Goal: Task Accomplishment & Management: Manage account settings

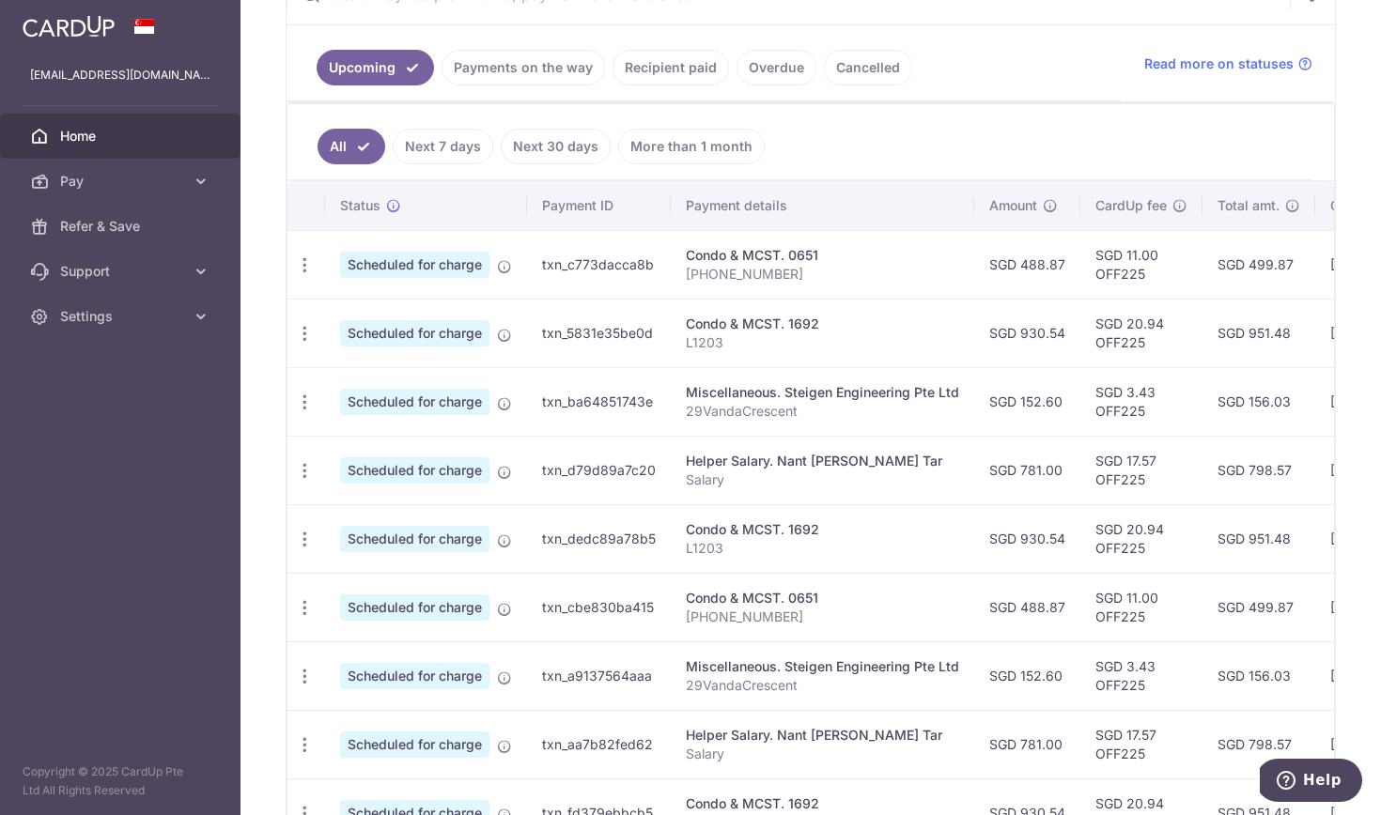
scroll to position [394, 0]
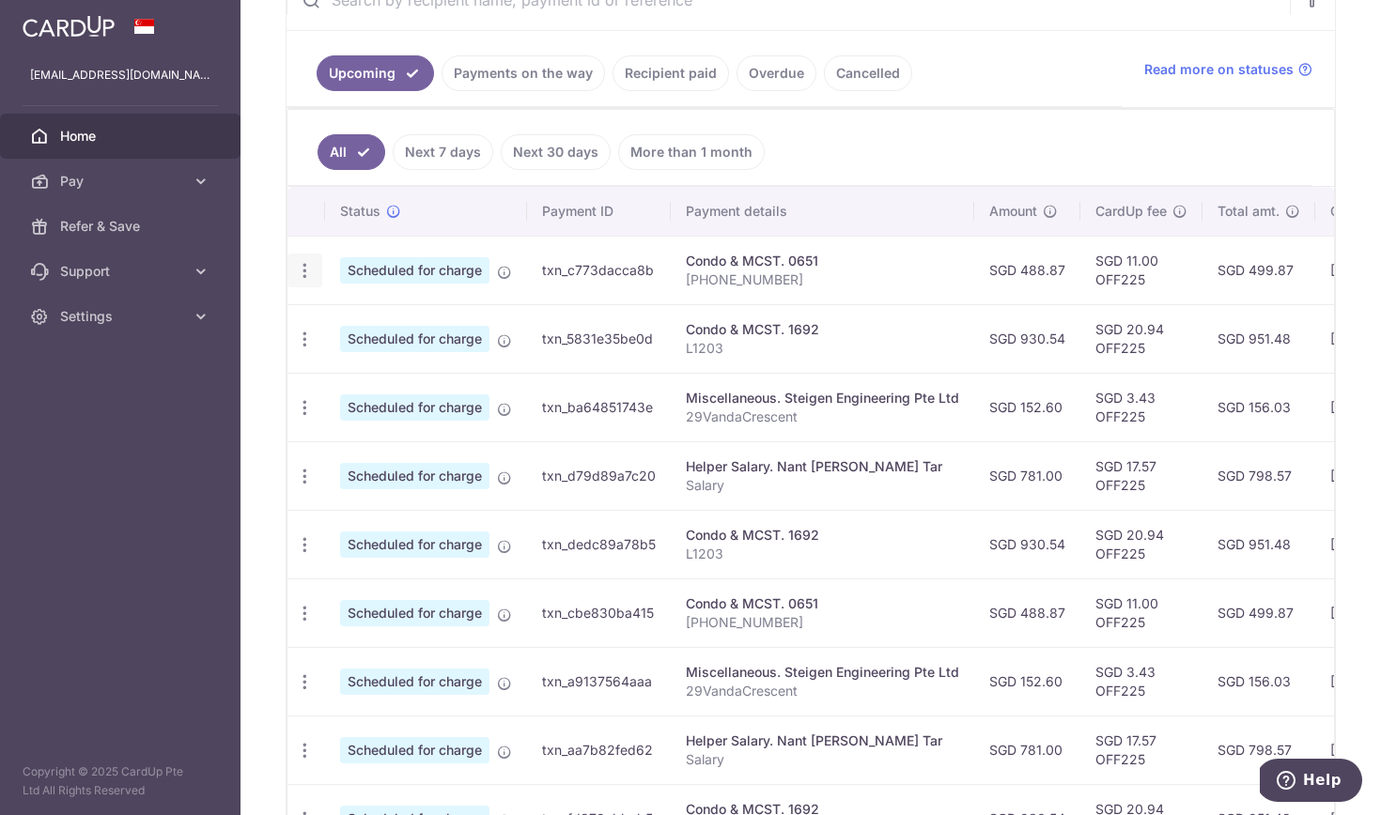
click at [303, 265] on icon "button" at bounding box center [305, 271] width 20 height 20
click at [905, 287] on p "[PHONE_NUMBER]" at bounding box center [822, 280] width 273 height 19
click at [435, 143] on link "Next 7 days" at bounding box center [443, 152] width 101 height 36
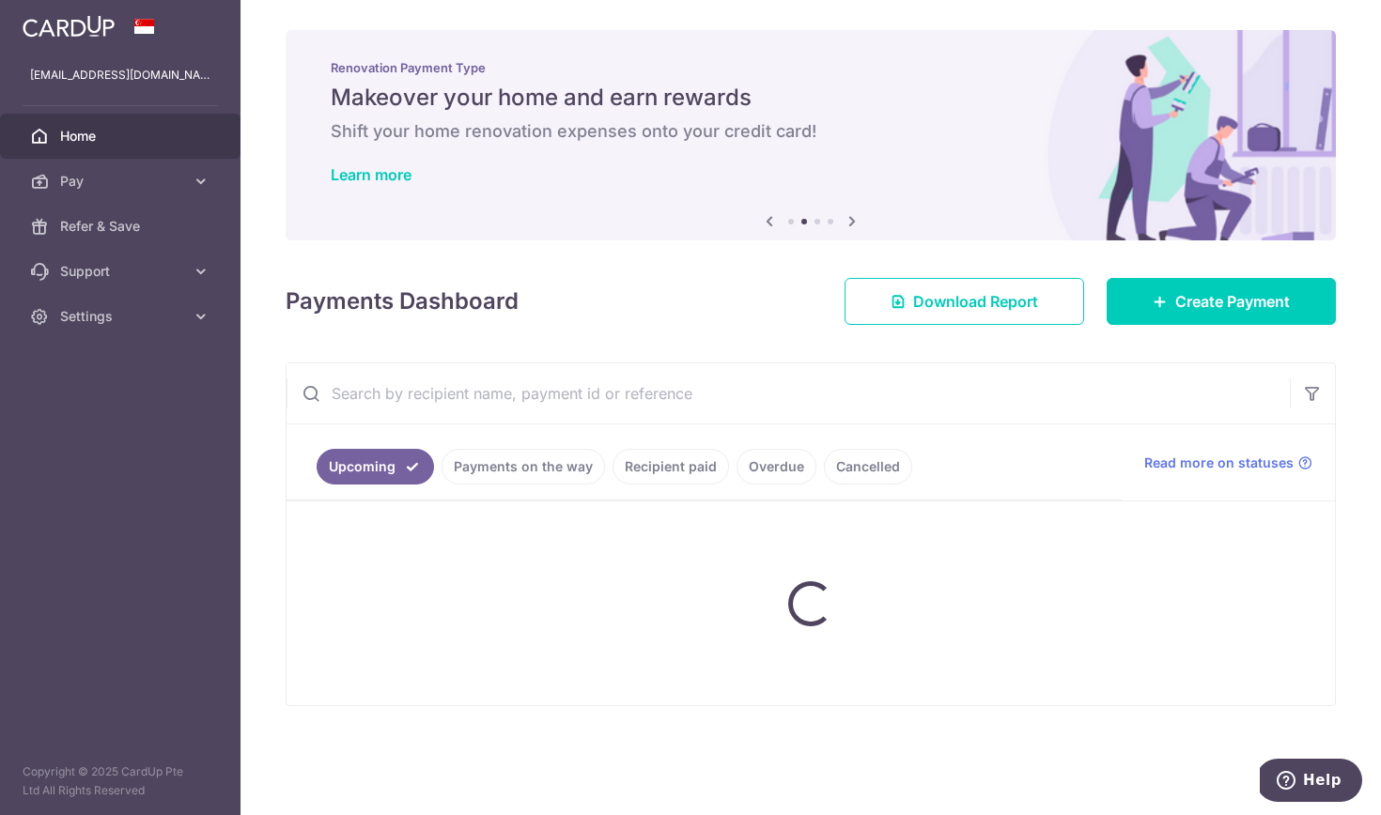
scroll to position [0, 0]
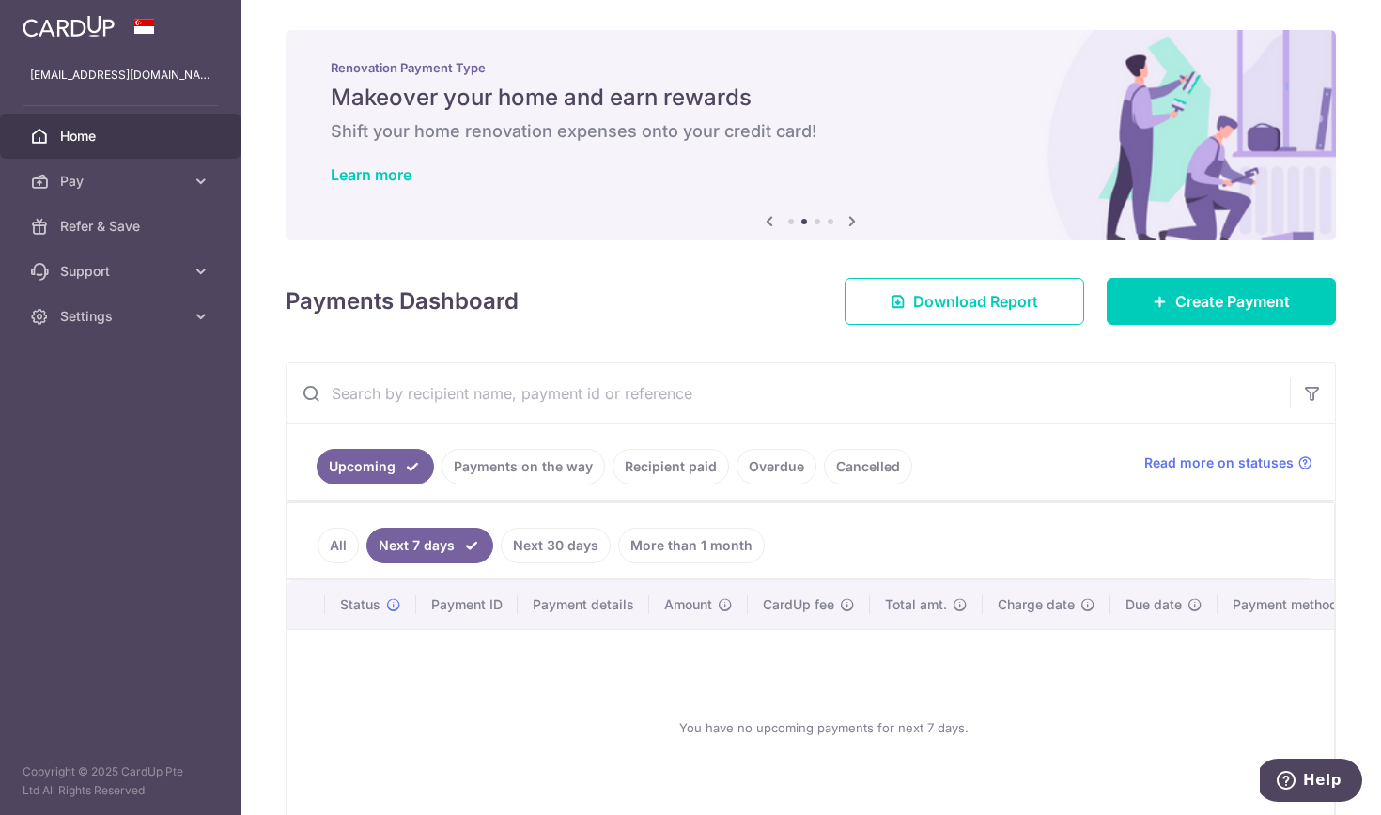
click at [324, 550] on link "All" at bounding box center [337, 546] width 41 height 36
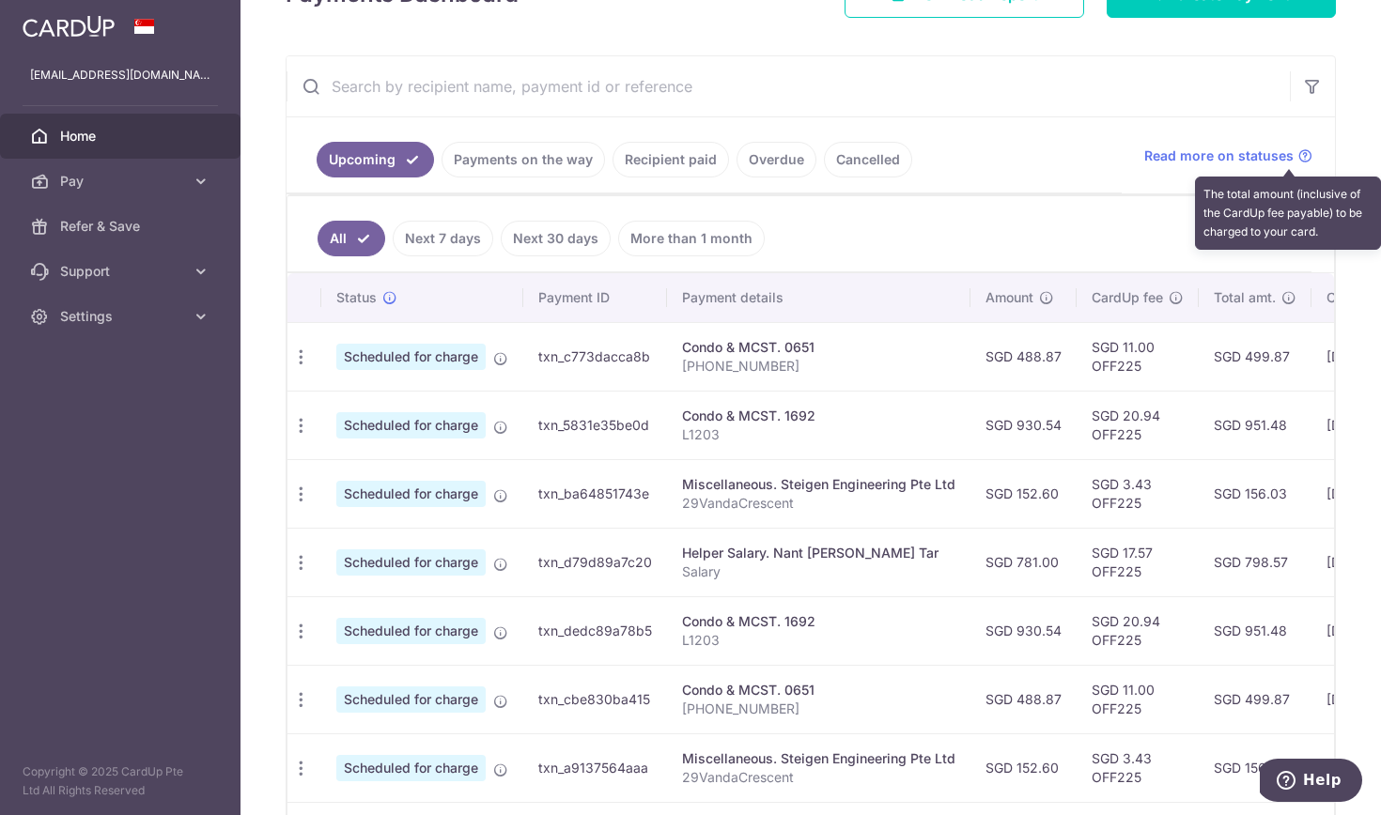
scroll to position [300, 0]
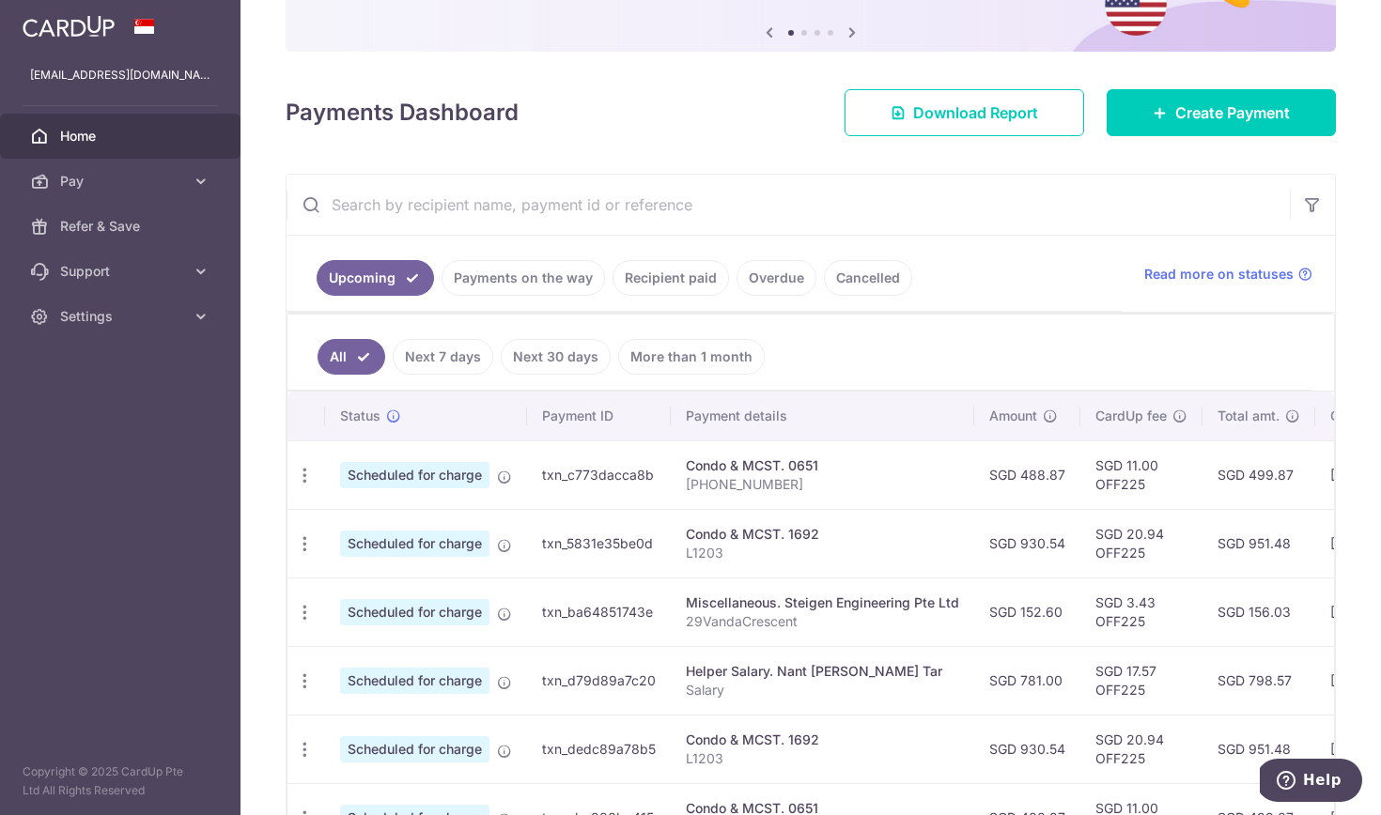
scroll to position [190, 0]
click at [493, 647] on td "Scheduled for charge" at bounding box center [426, 679] width 202 height 69
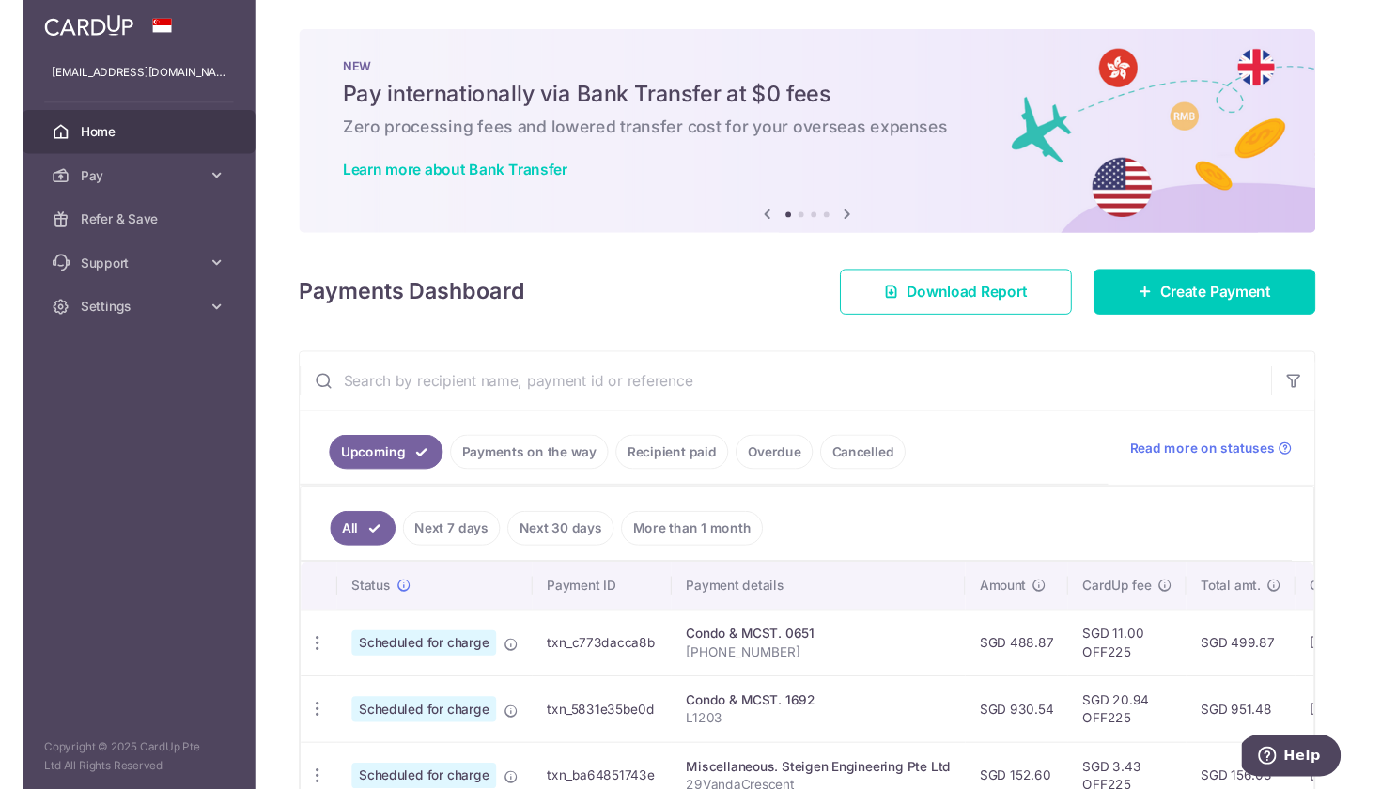
scroll to position [0, 0]
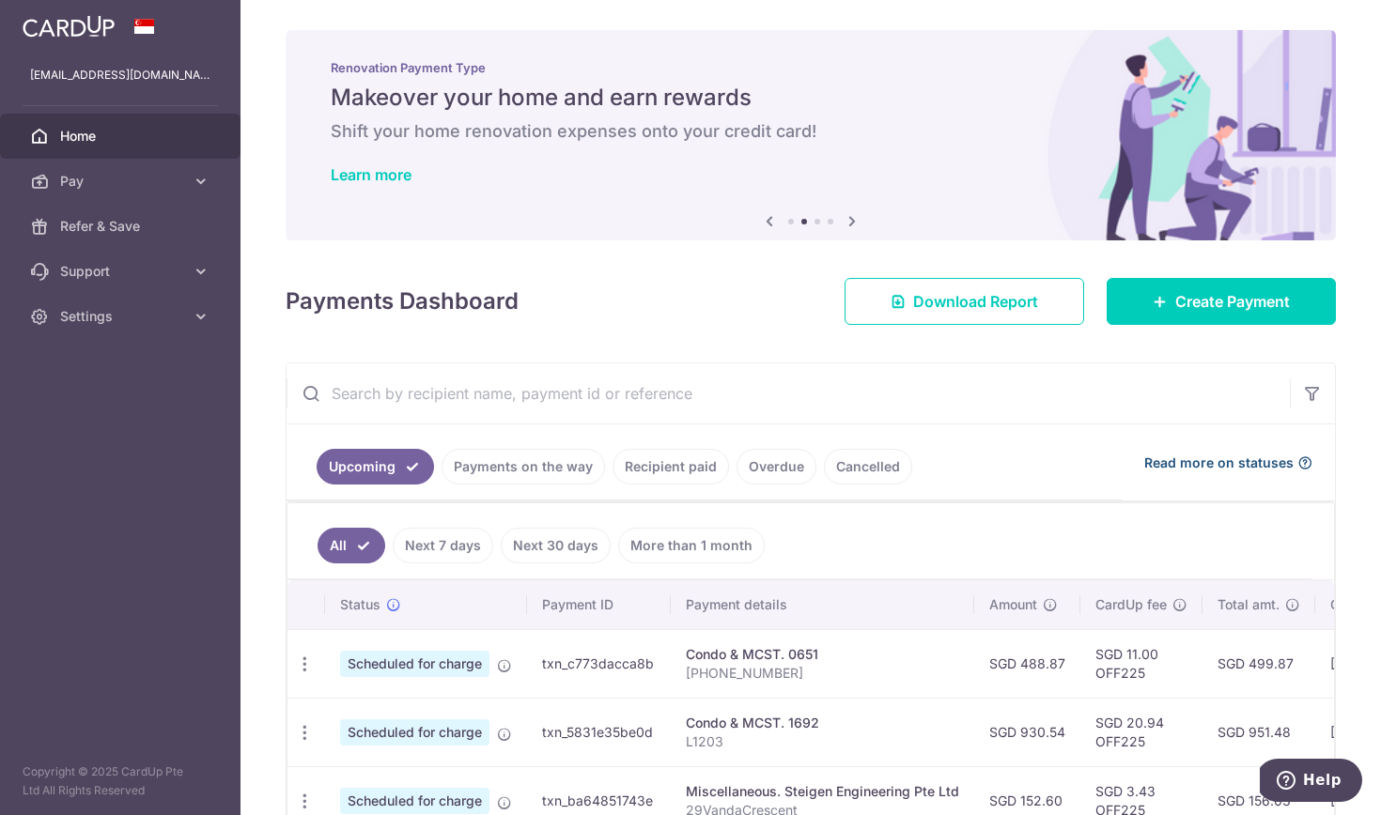
click at [1190, 462] on span "Read more on statuses" at bounding box center [1218, 463] width 149 height 19
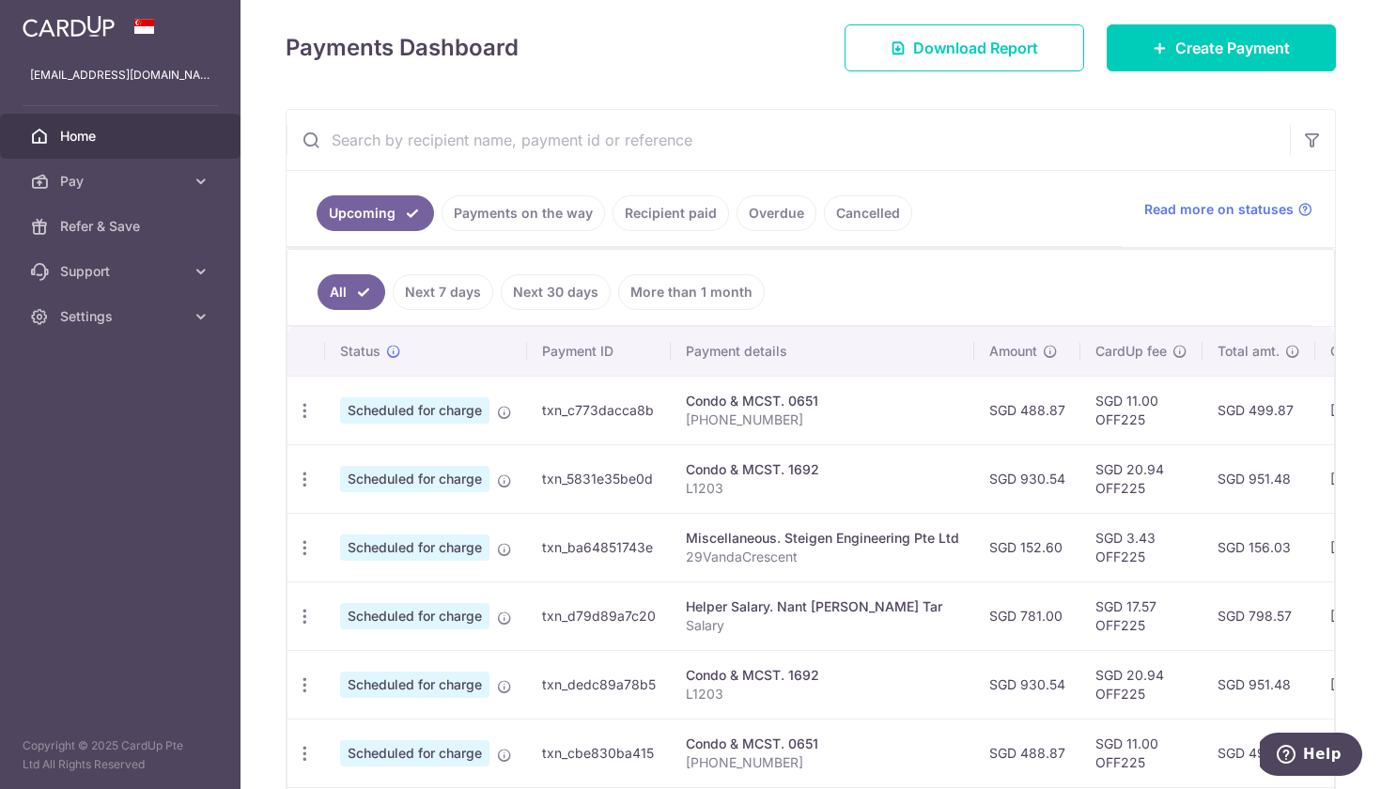
scroll to position [374, 0]
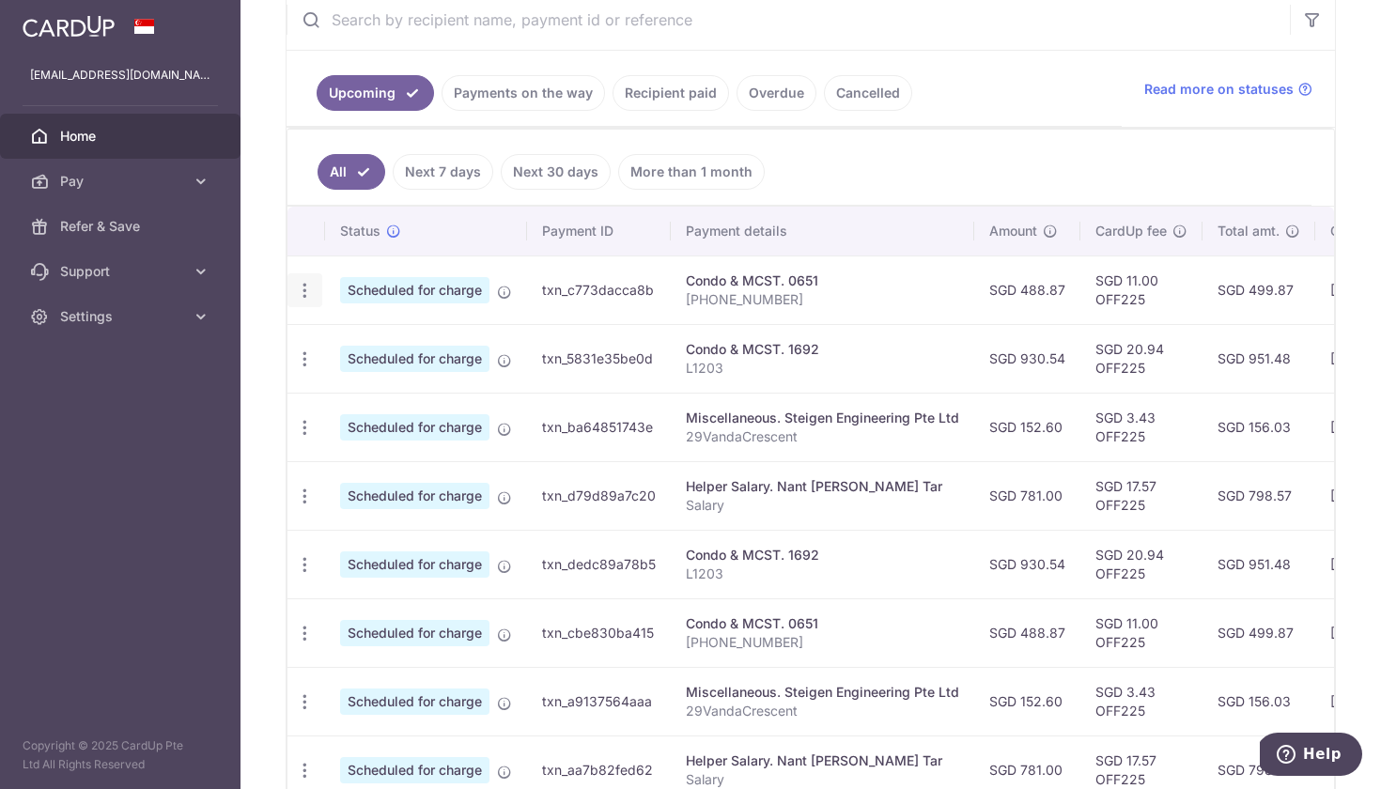
click at [307, 285] on icon "button" at bounding box center [305, 291] width 20 height 20
click at [350, 336] on span "Update payment" at bounding box center [405, 342] width 128 height 23
radio input "true"
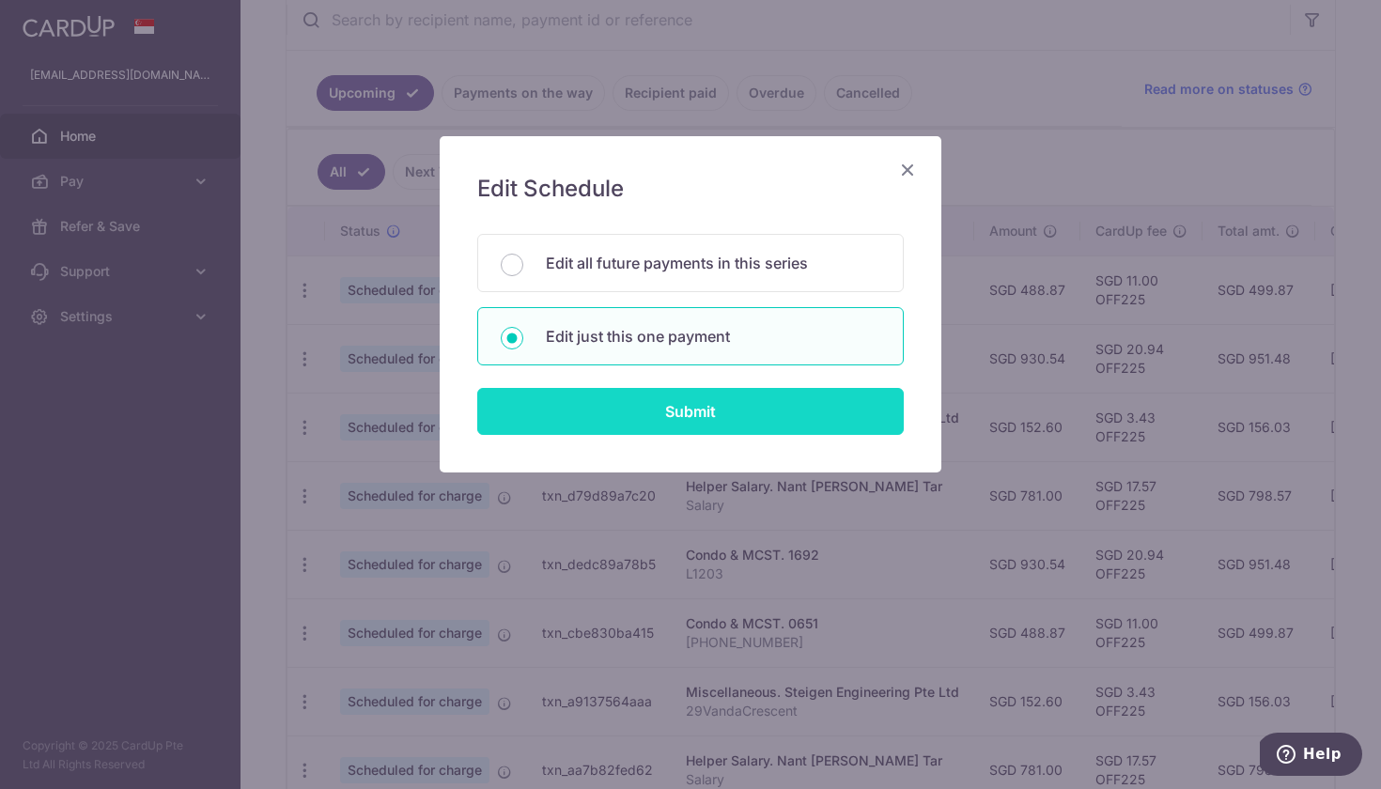
click at [514, 414] on input "Submit" at bounding box center [690, 411] width 426 height 47
radio input "true"
type input "488.87"
type input "[DATE]"
type input "[PHONE_NUMBER]"
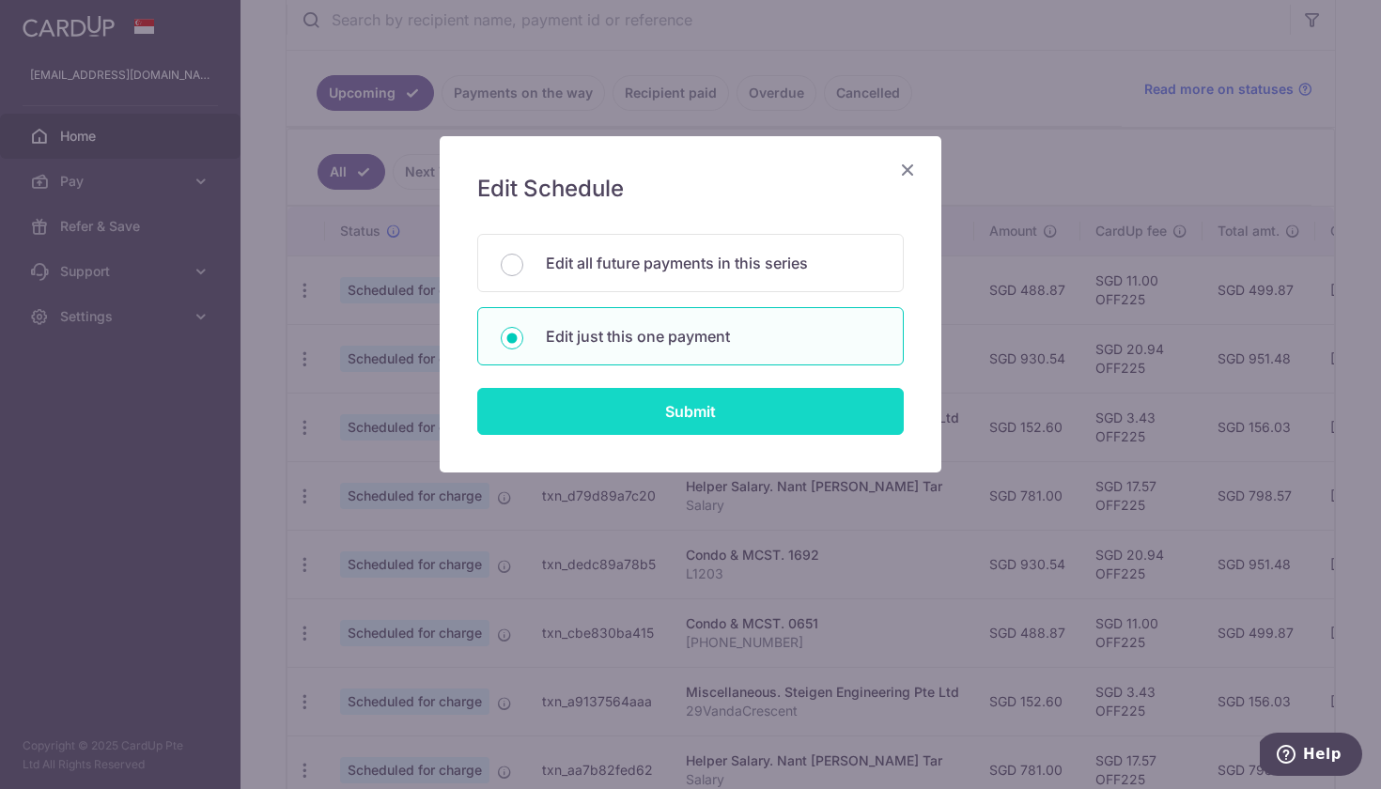
type input "OFF225"
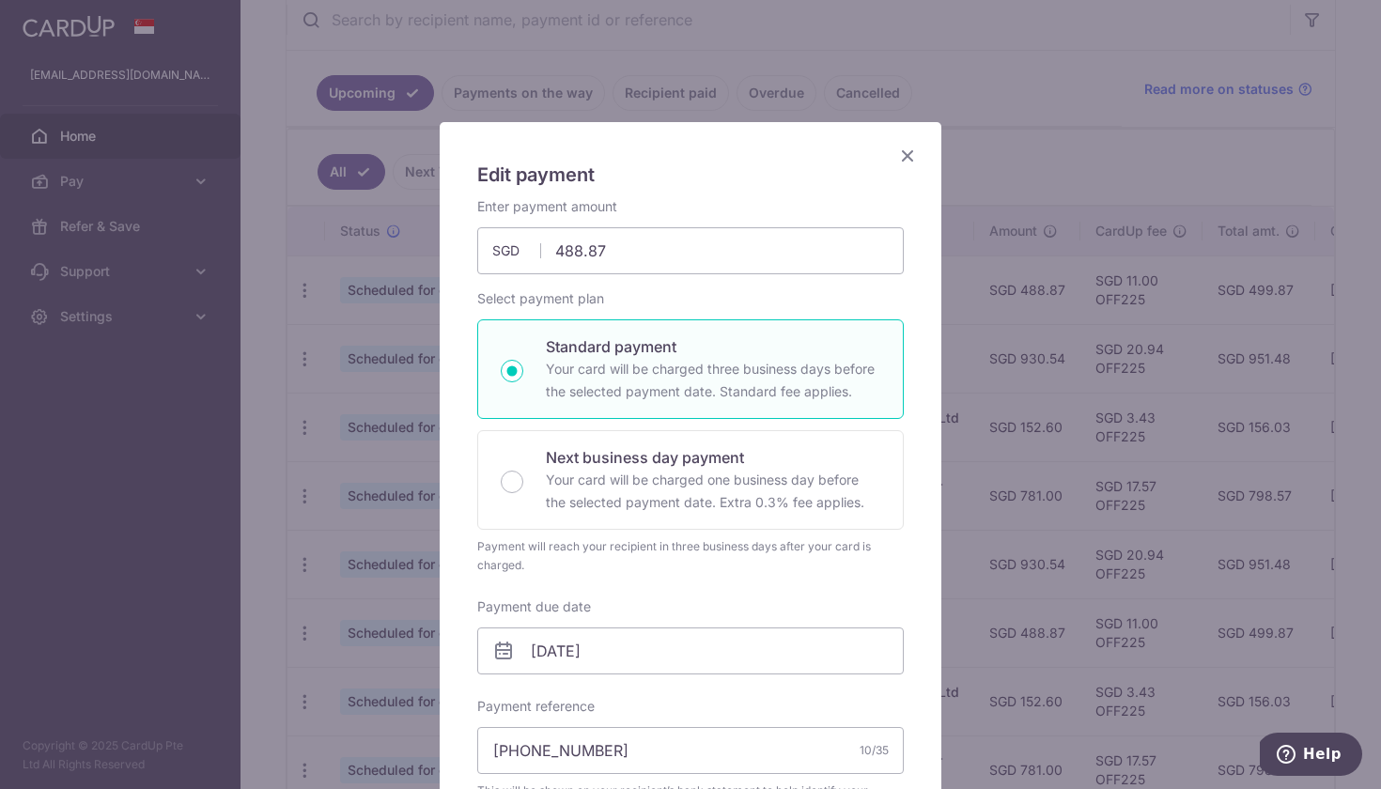
scroll to position [15, 0]
click at [907, 152] on icon "Close" at bounding box center [907, 154] width 23 height 23
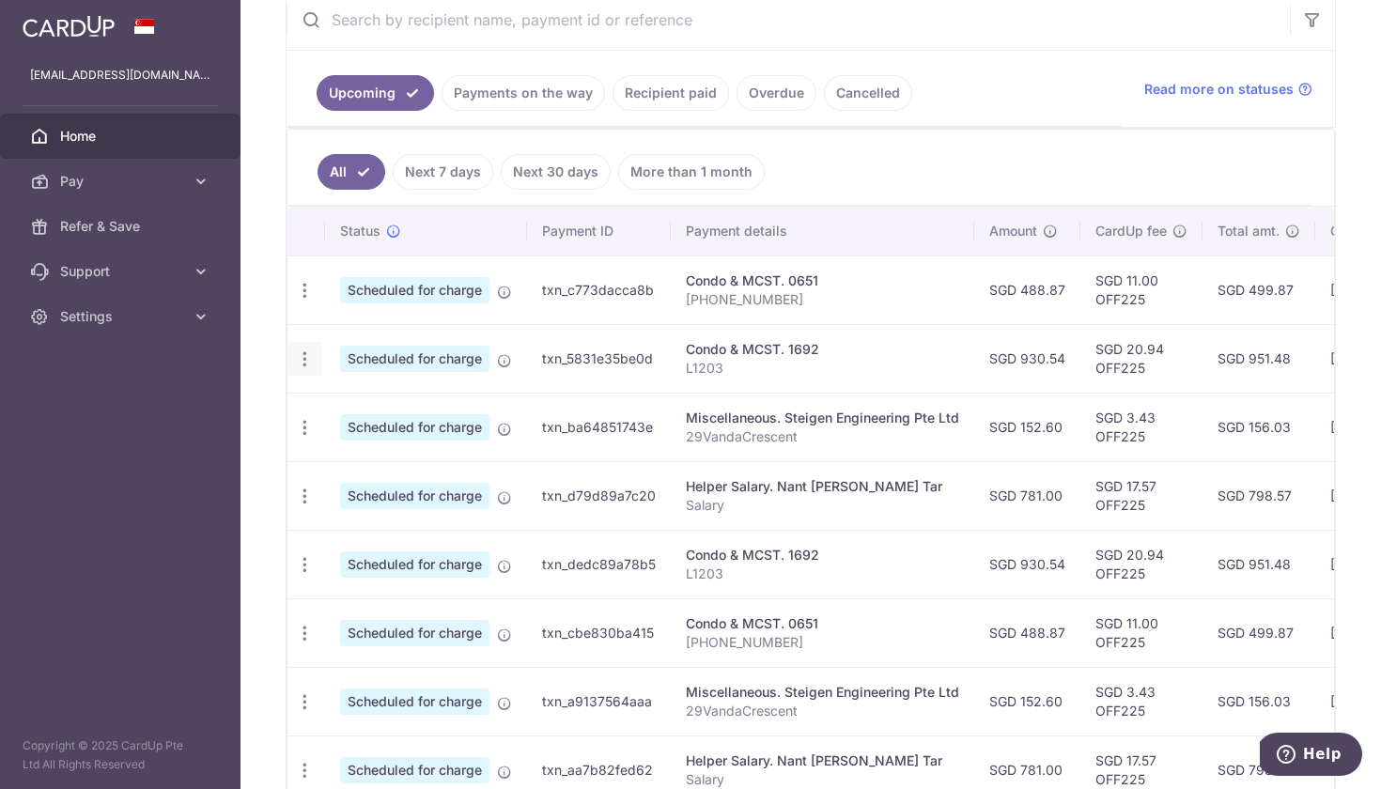
click at [305, 364] on icon "button" at bounding box center [305, 359] width 20 height 20
click at [377, 405] on span "Update payment" at bounding box center [405, 410] width 128 height 23
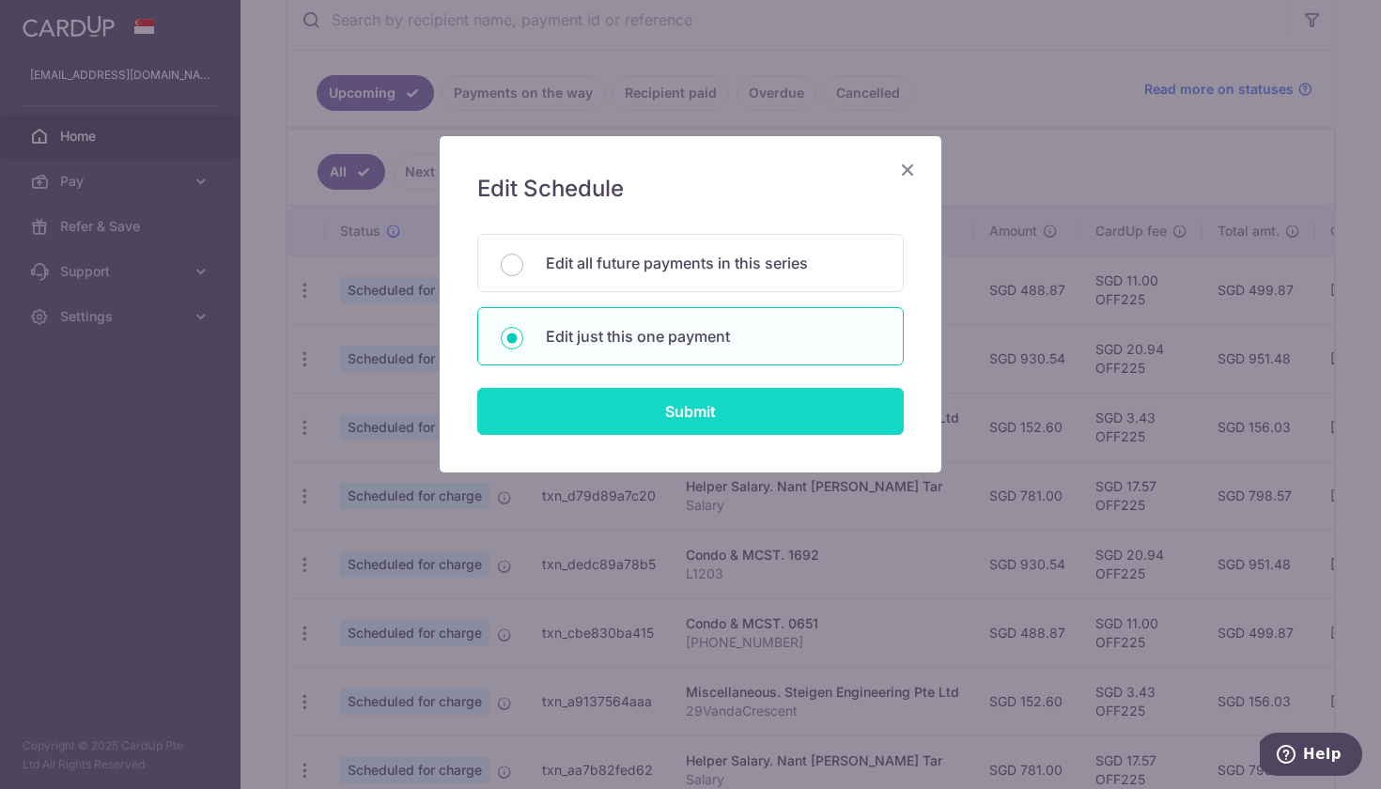
click at [562, 429] on input "Submit" at bounding box center [690, 411] width 426 height 47
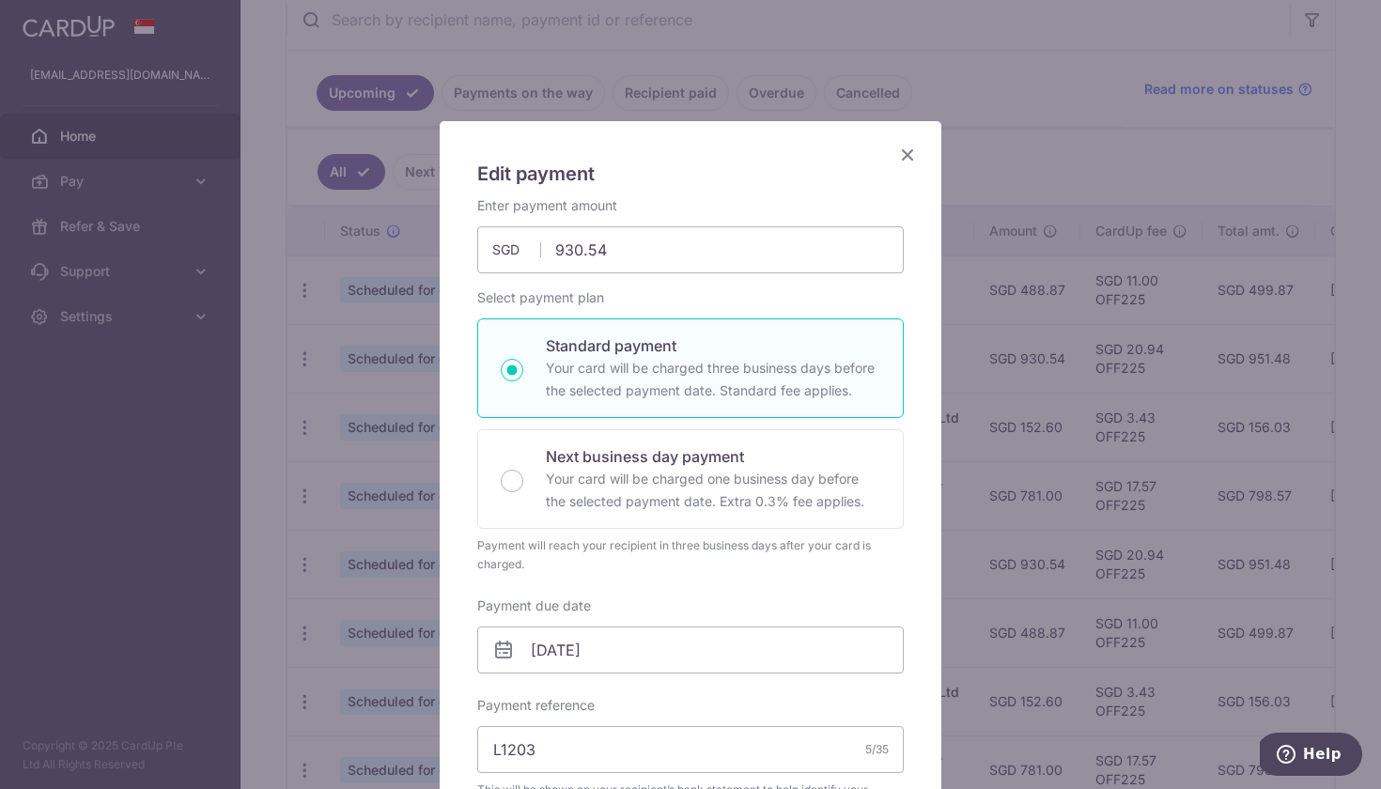
scroll to position [0, 0]
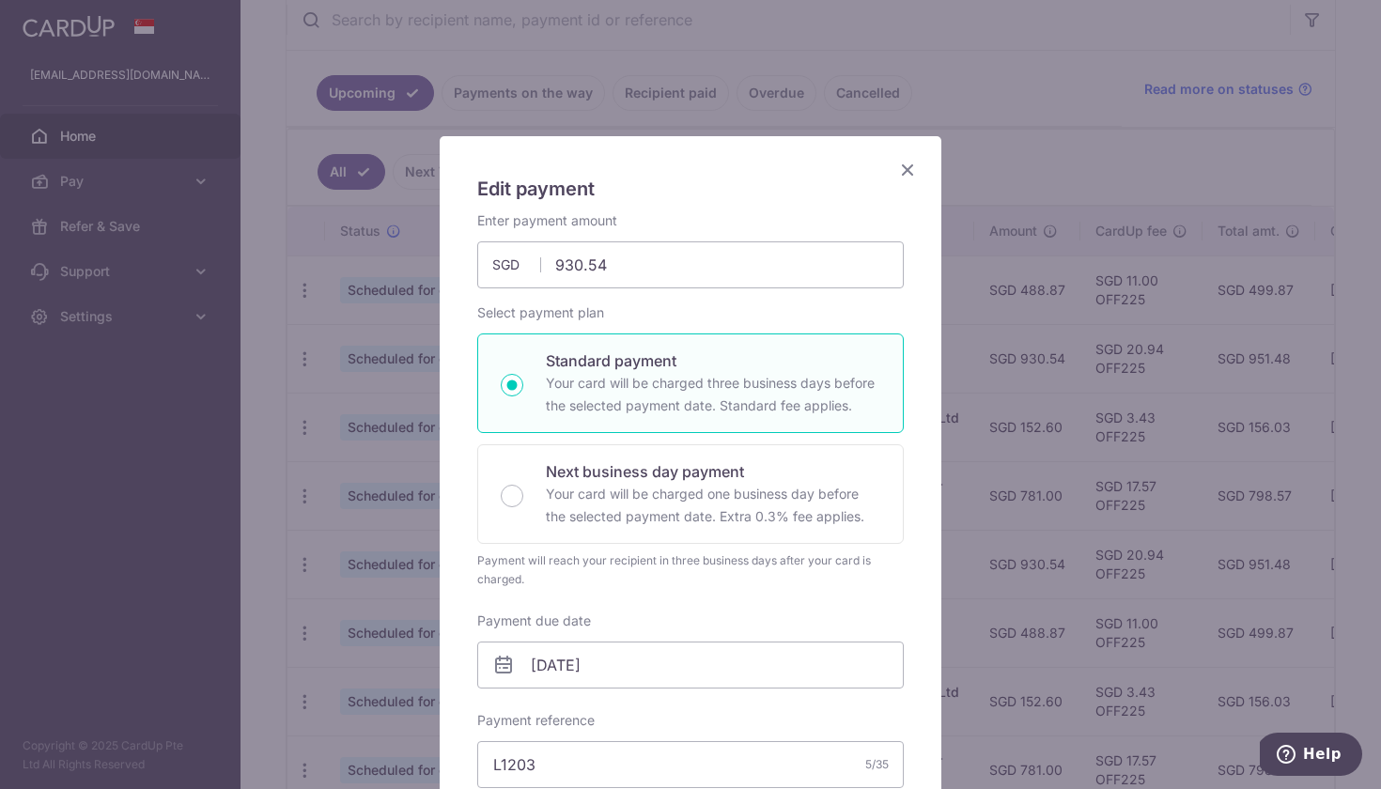
click at [898, 168] on icon "Close" at bounding box center [907, 169] width 23 height 23
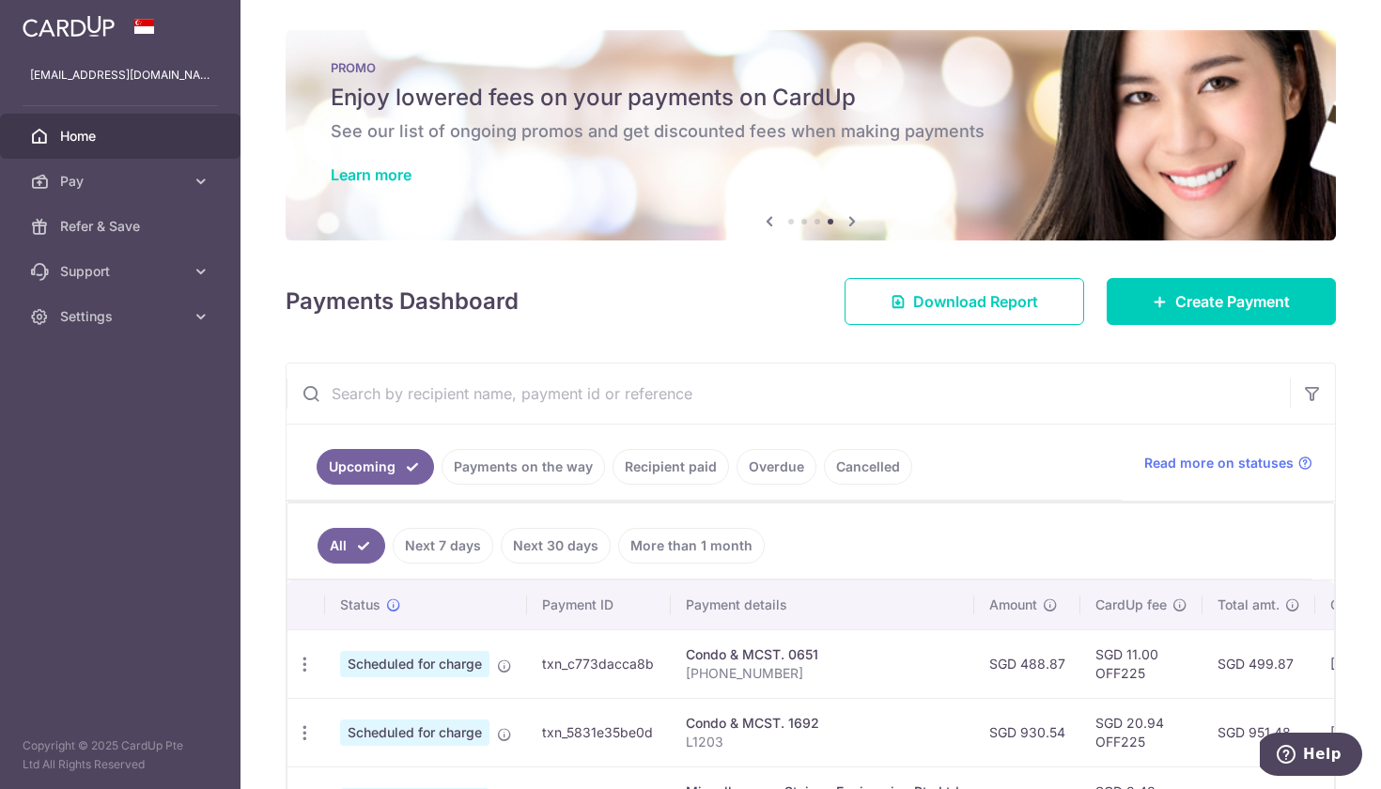
click at [768, 219] on icon at bounding box center [769, 220] width 23 height 23
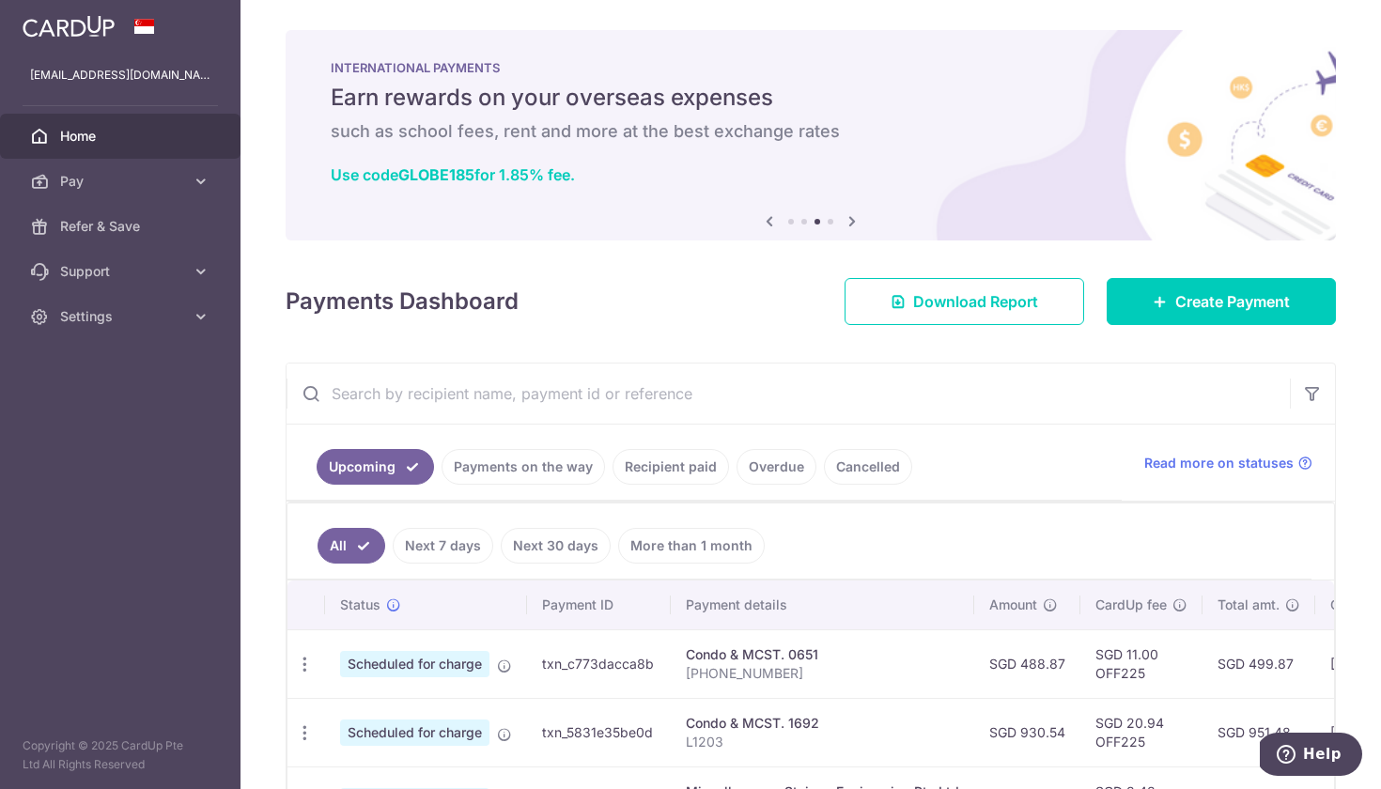
click at [766, 220] on icon at bounding box center [769, 220] width 23 height 23
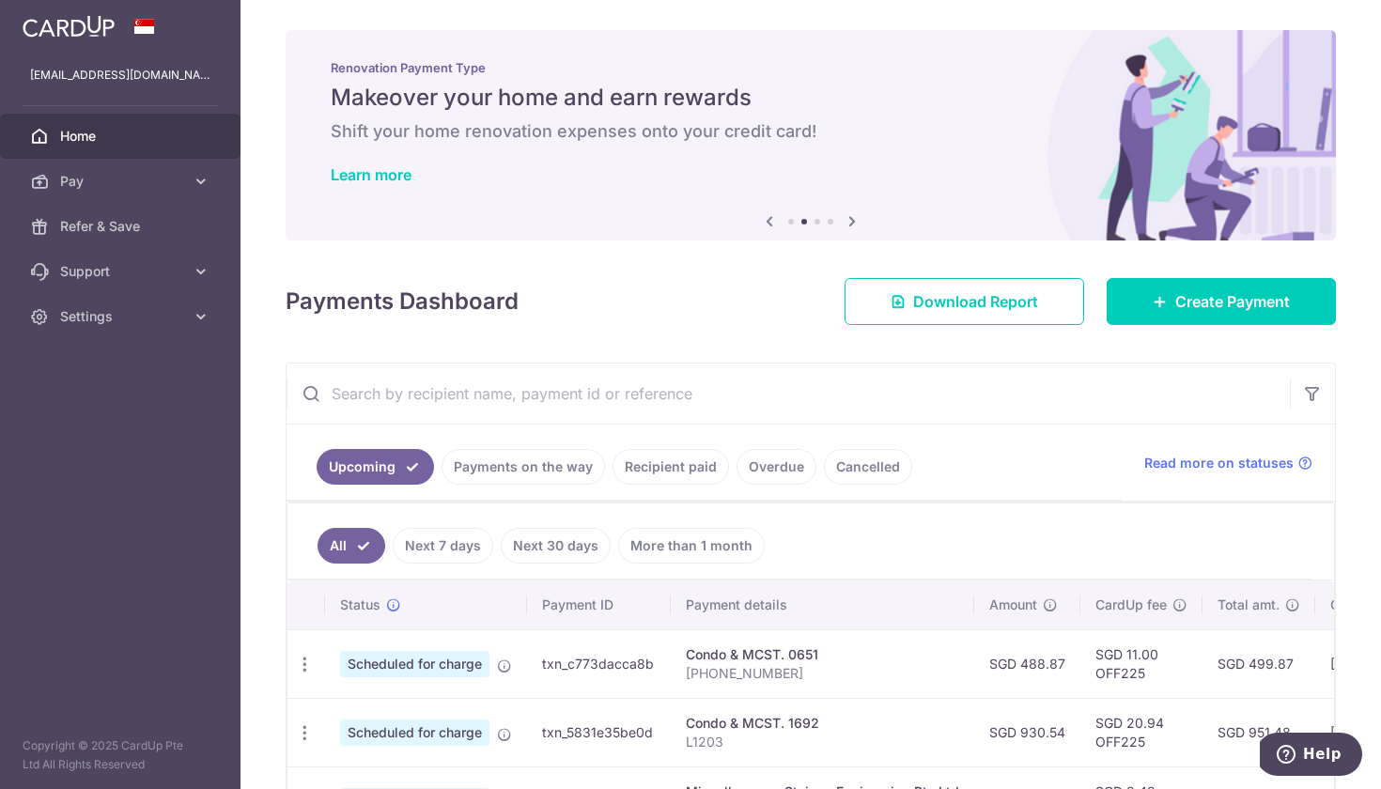
click at [766, 220] on icon at bounding box center [769, 220] width 23 height 23
